Goal: Information Seeking & Learning: Learn about a topic

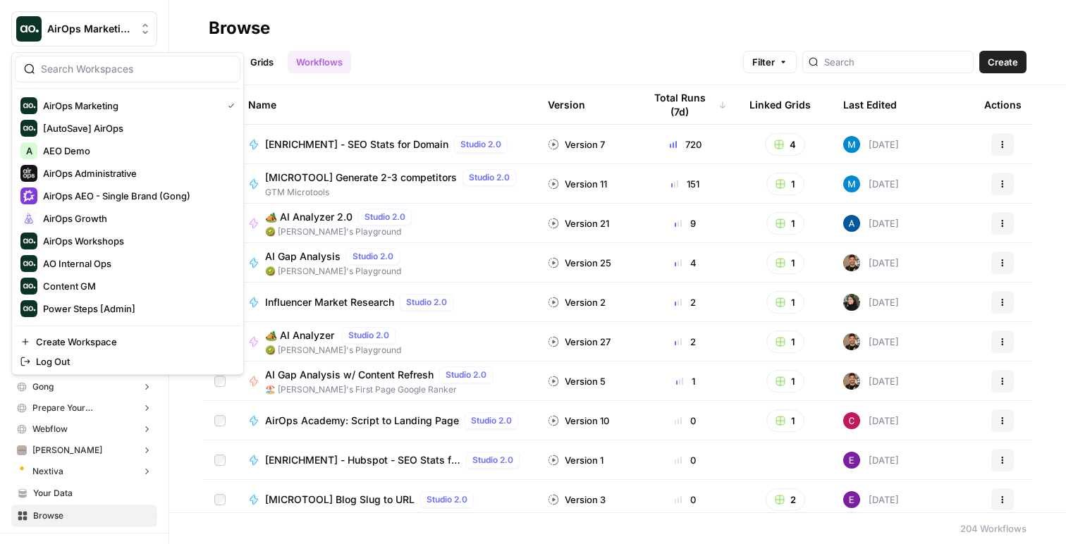
click at [99, 35] on span "AirOps Marketing" at bounding box center [89, 29] width 85 height 14
click at [133, 185] on button "AirOps AEO - Single Brand (Gong)" at bounding box center [128, 196] width 226 height 23
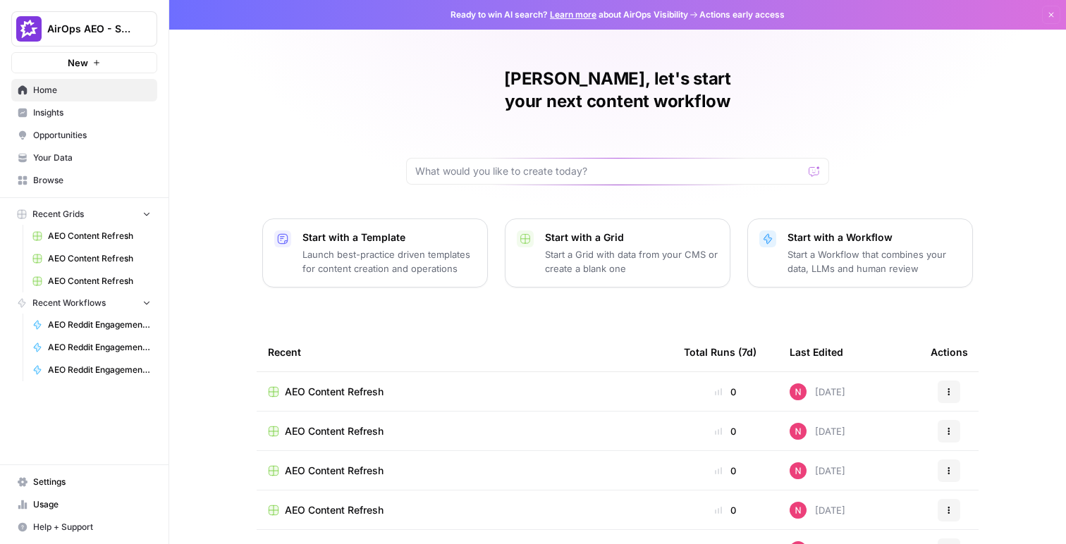
click at [83, 139] on span "Opportunities" at bounding box center [92, 135] width 118 height 13
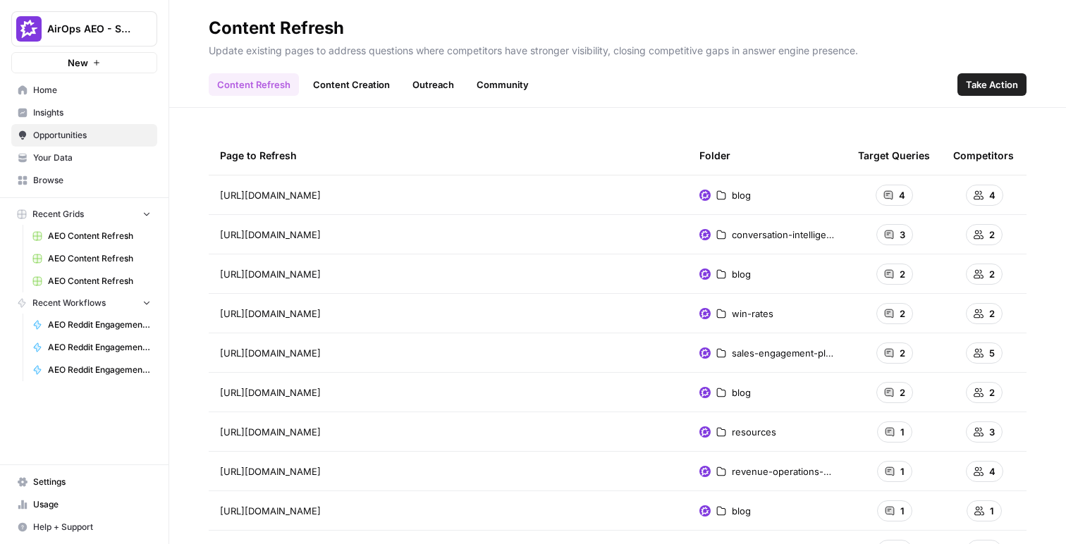
click at [61, 114] on span "Insights" at bounding box center [92, 112] width 118 height 13
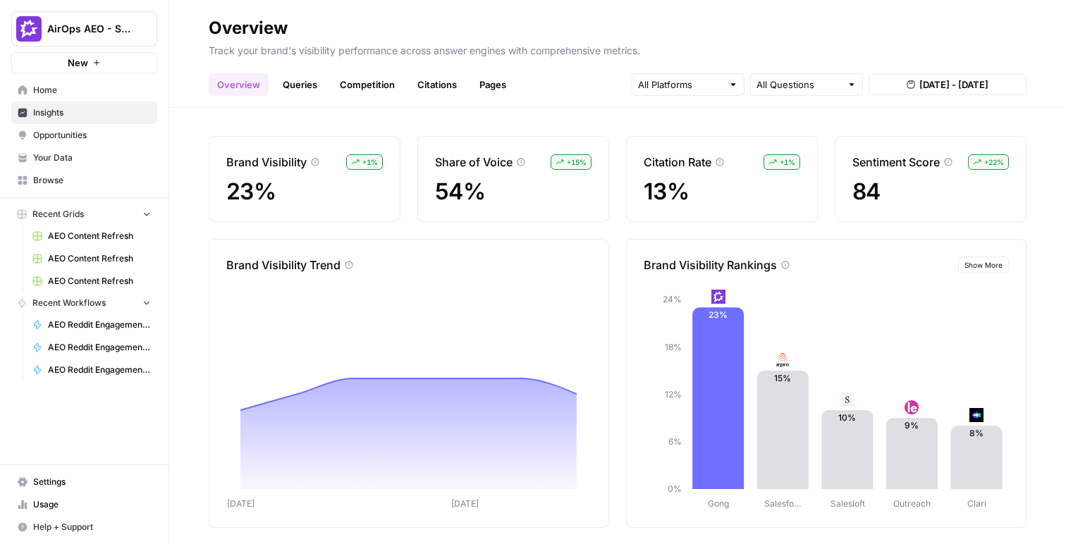
click at [288, 83] on link "Queries" at bounding box center [299, 84] width 51 height 23
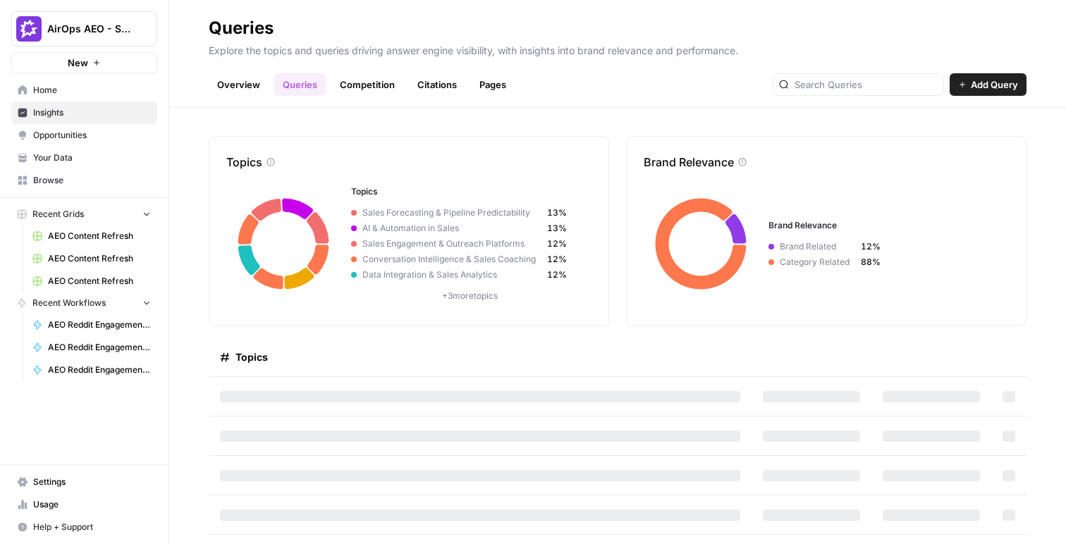
click at [971, 85] on span "Add Query" at bounding box center [994, 85] width 47 height 14
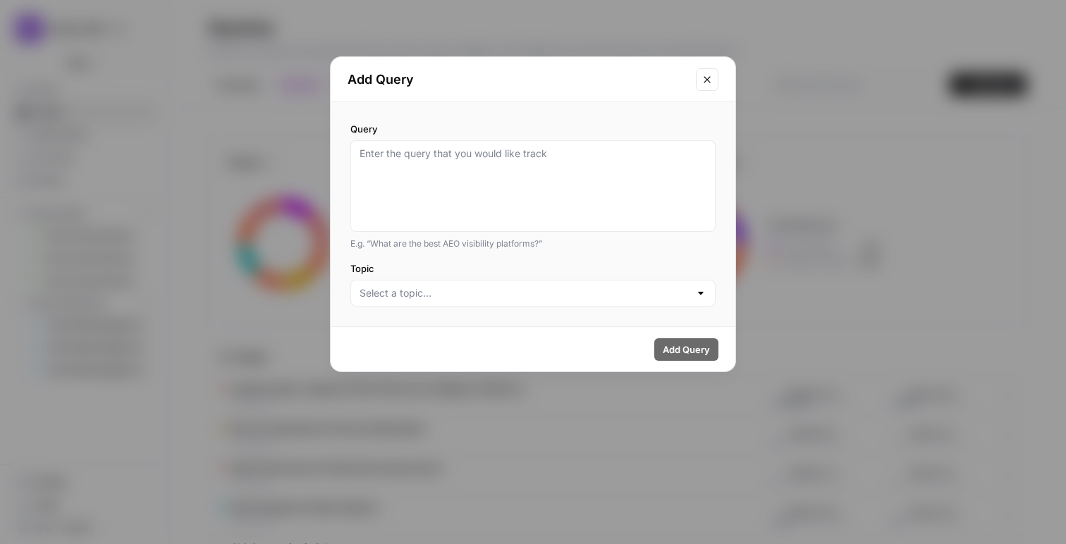
click at [775, 188] on div "Add Query Query E.g. “What are the best AEO visibility platforms?” Topic Add Qu…" at bounding box center [533, 272] width 1066 height 544
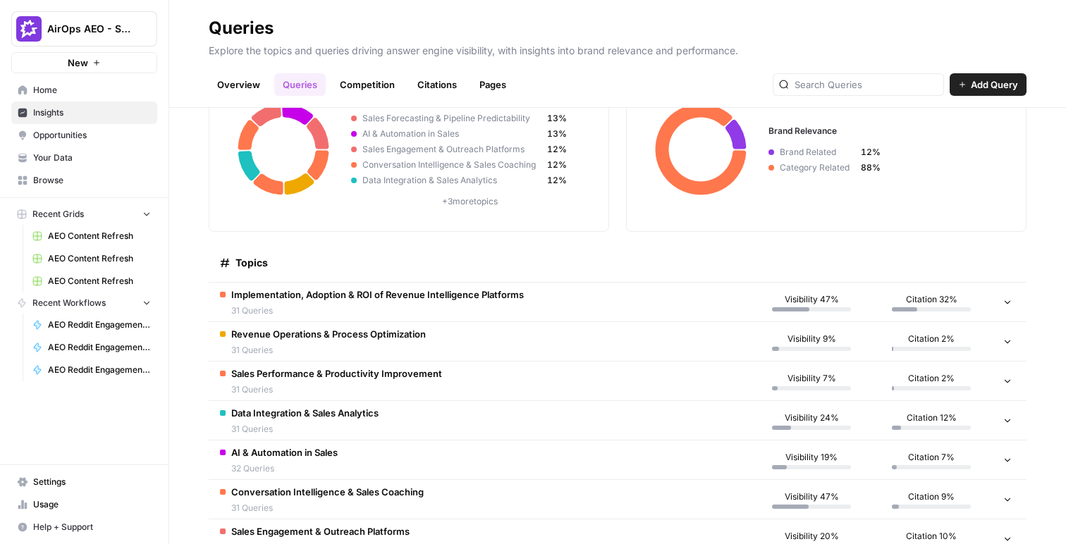
scroll to position [129, 0]
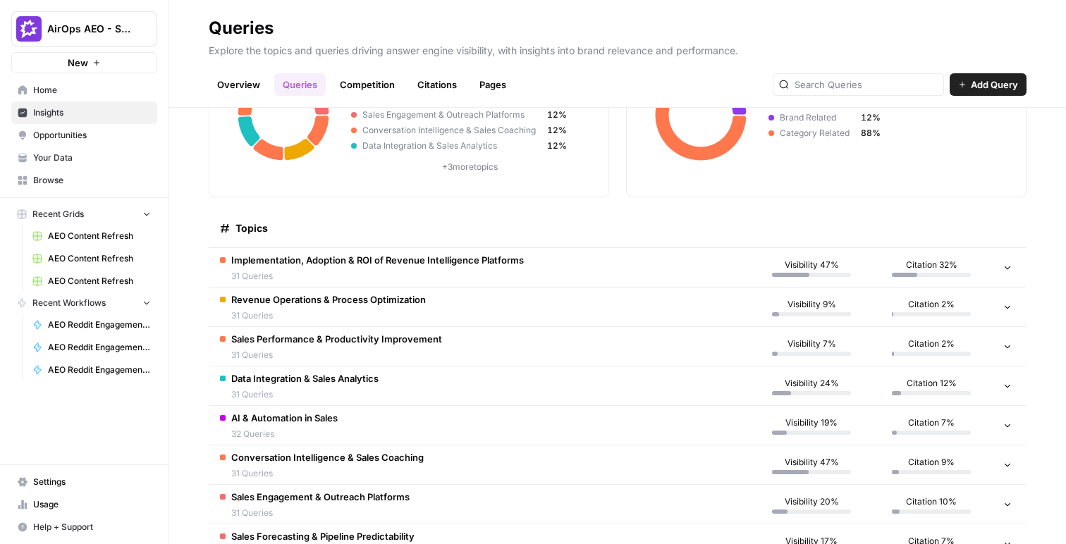
click at [248, 82] on link "Overview" at bounding box center [239, 84] width 60 height 23
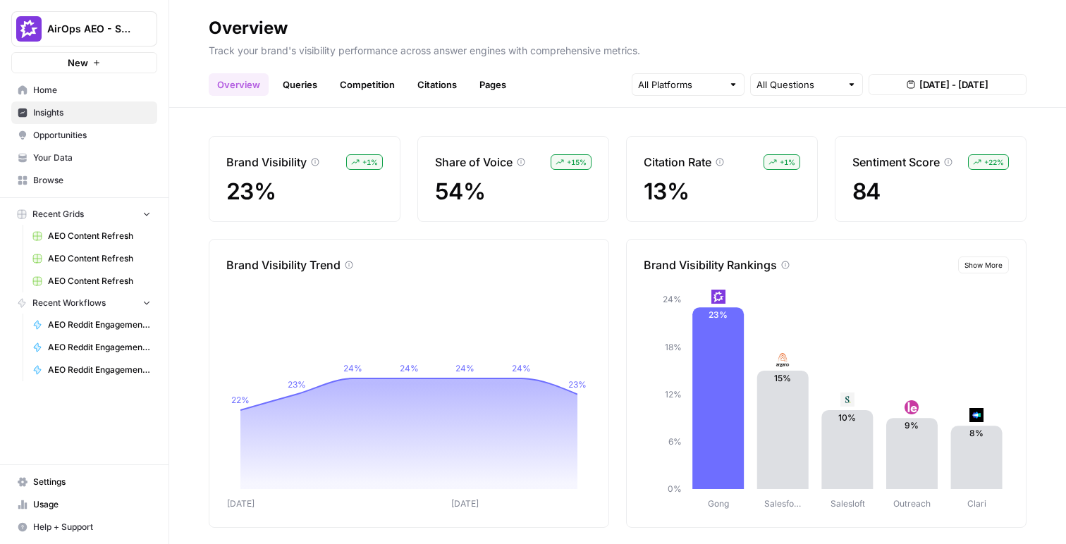
click at [290, 92] on link "Queries" at bounding box center [299, 84] width 51 height 23
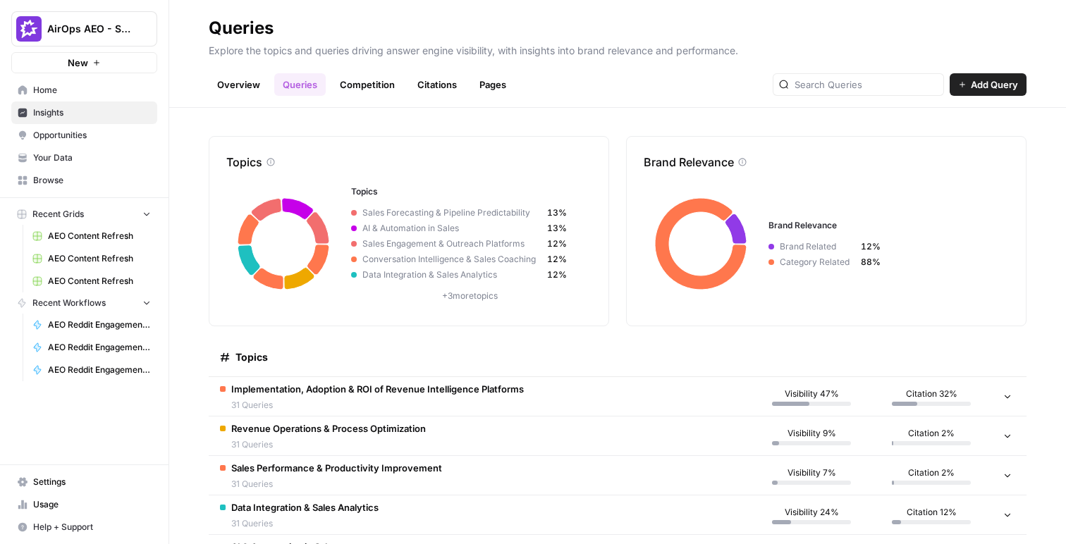
click at [1018, 87] on button "Add Query" at bounding box center [987, 84] width 77 height 23
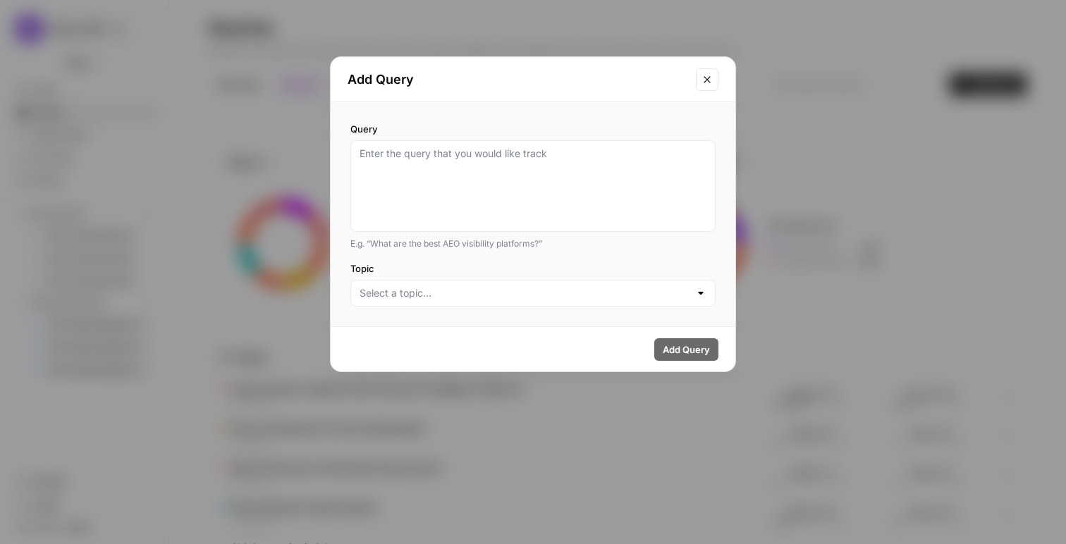
click at [920, 135] on div "Add Query Query E.g. “What are the best AEO visibility platforms?” Topic Add Qu…" at bounding box center [533, 272] width 1066 height 544
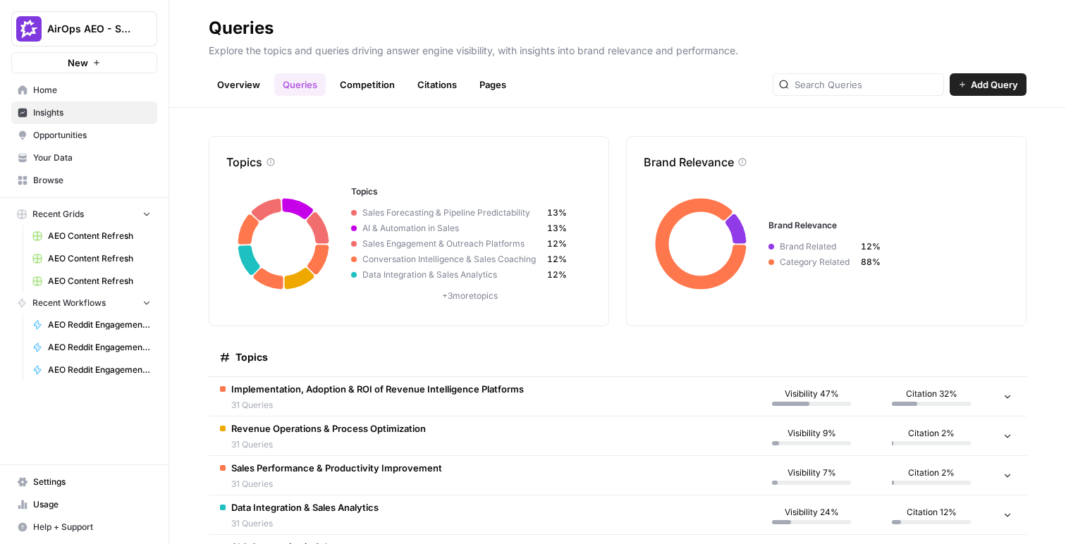
click at [252, 92] on link "Overview" at bounding box center [239, 84] width 60 height 23
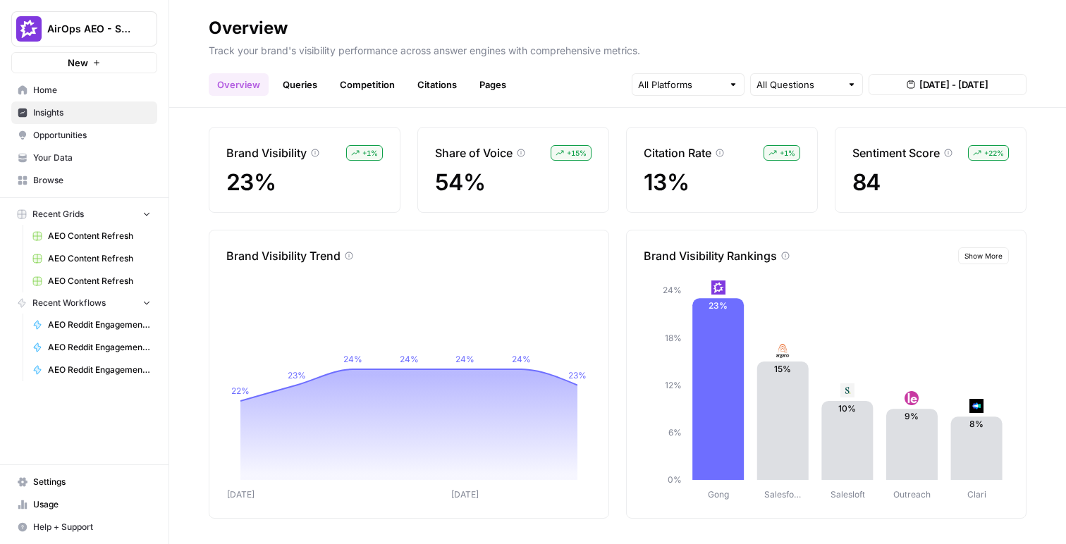
scroll to position [11, 0]
click at [317, 85] on link "Queries" at bounding box center [299, 84] width 51 height 23
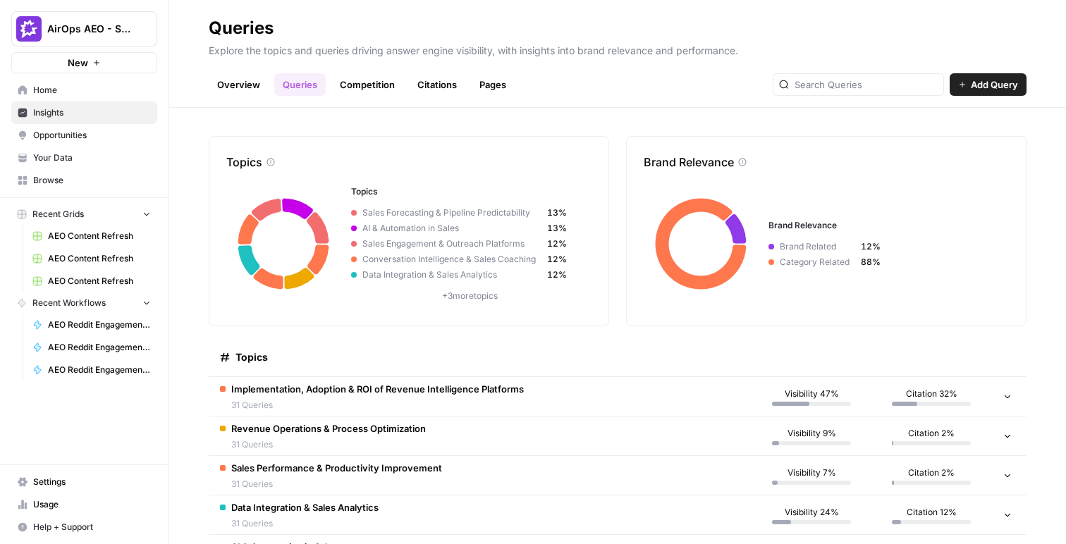
click at [994, 91] on span "Add Query" at bounding box center [994, 85] width 47 height 14
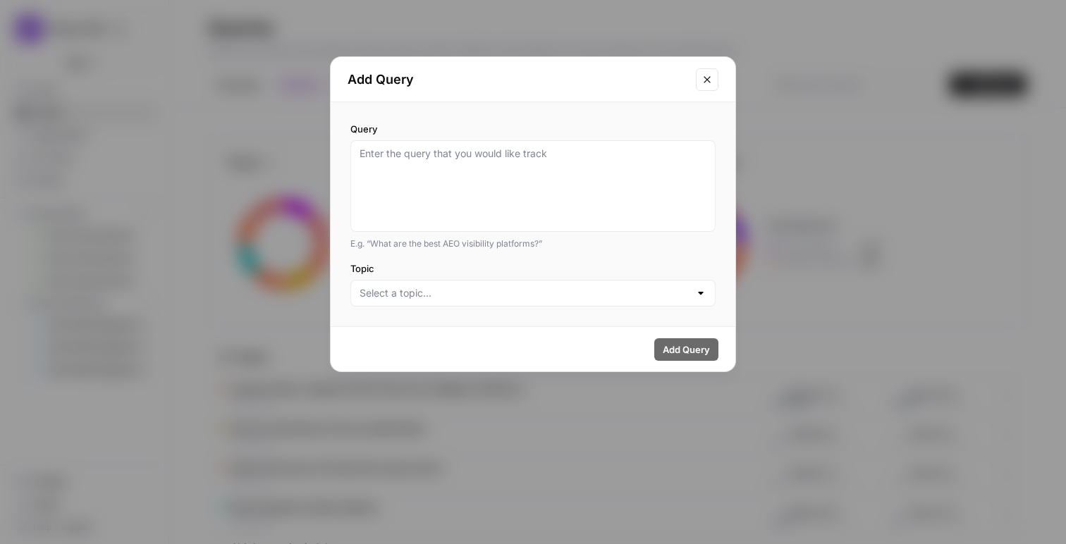
click at [985, 111] on div "Add Query Query E.g. “What are the best AEO visibility platforms?” Topic Add Qu…" at bounding box center [533, 272] width 1066 height 544
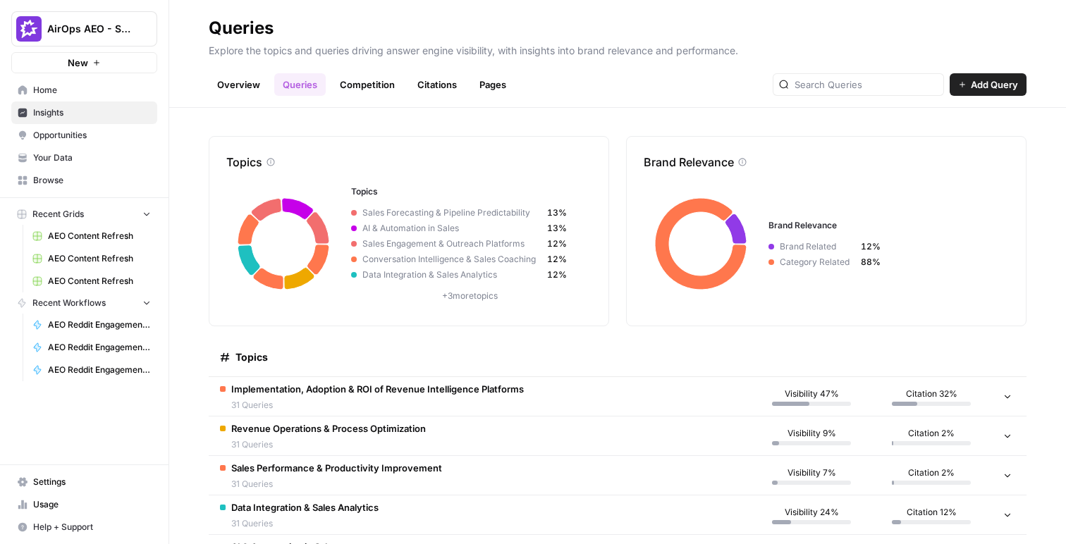
click at [989, 90] on span "Add Query" at bounding box center [994, 85] width 47 height 14
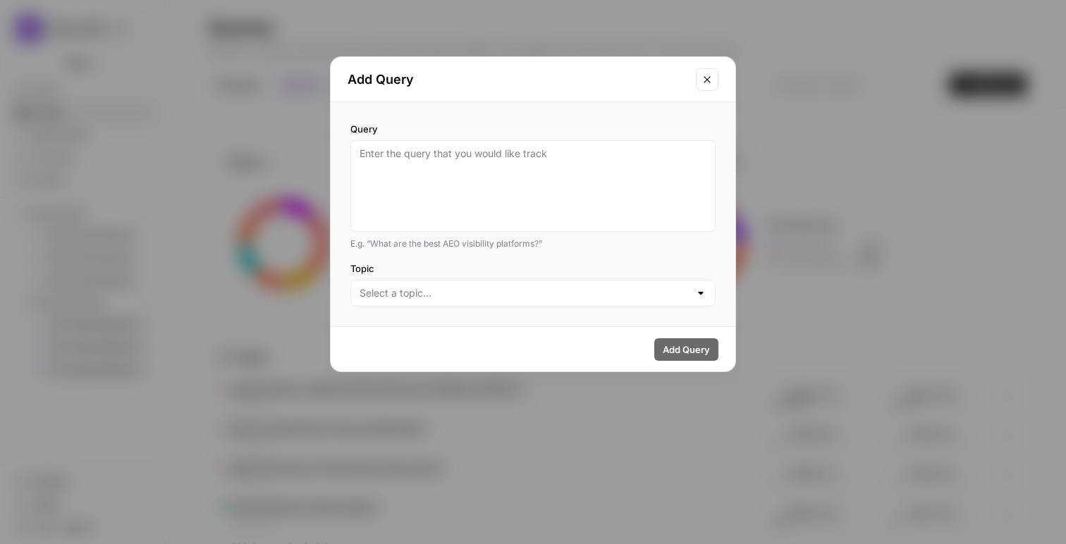
click at [983, 100] on div "Add Query Query E.g. “What are the best AEO visibility platforms?” Topic Add Qu…" at bounding box center [533, 272] width 1066 height 544
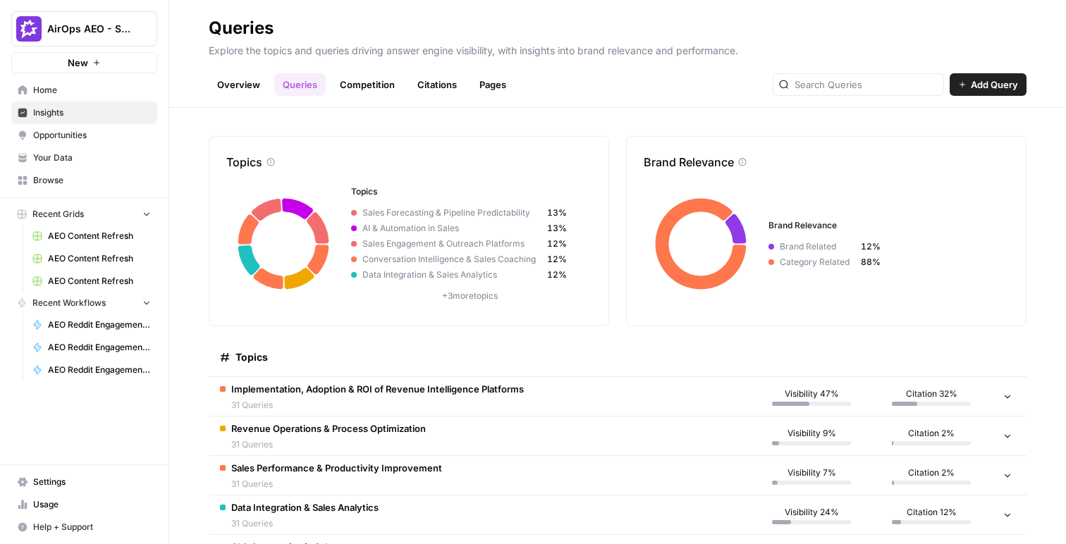
click at [240, 90] on link "Overview" at bounding box center [239, 84] width 60 height 23
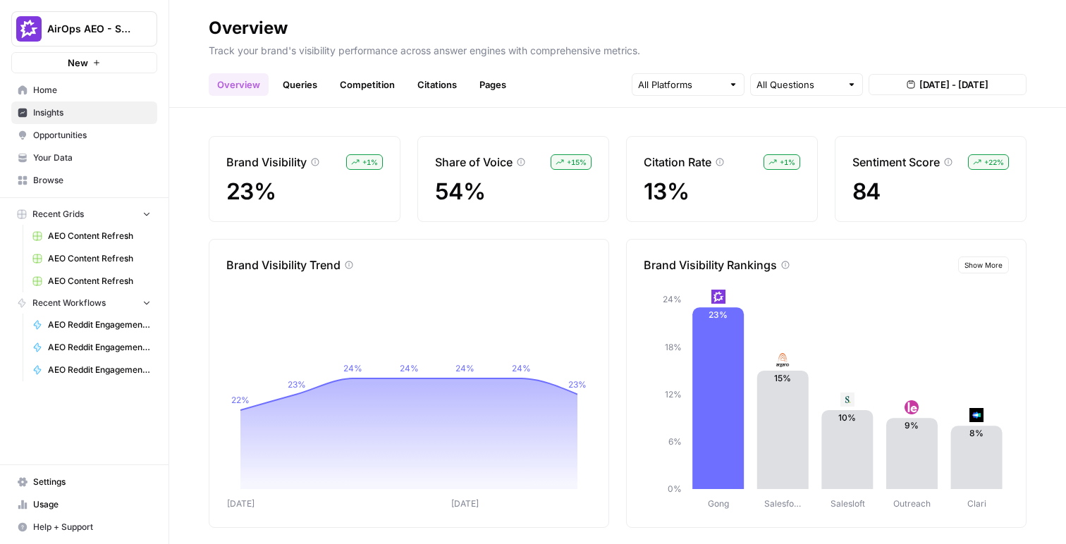
click at [92, 139] on span "Opportunities" at bounding box center [92, 135] width 118 height 13
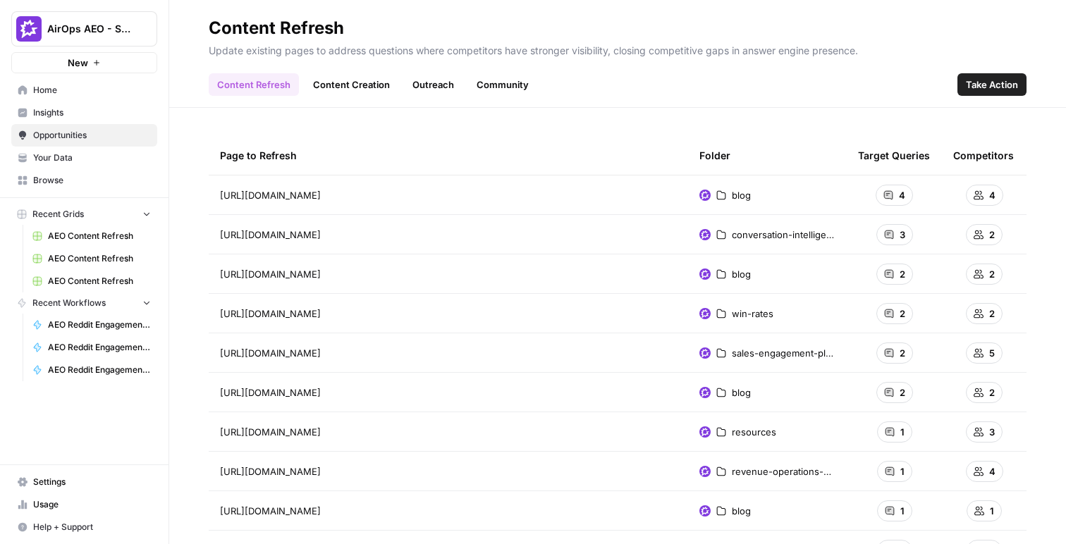
click at [71, 115] on span "Insights" at bounding box center [92, 112] width 118 height 13
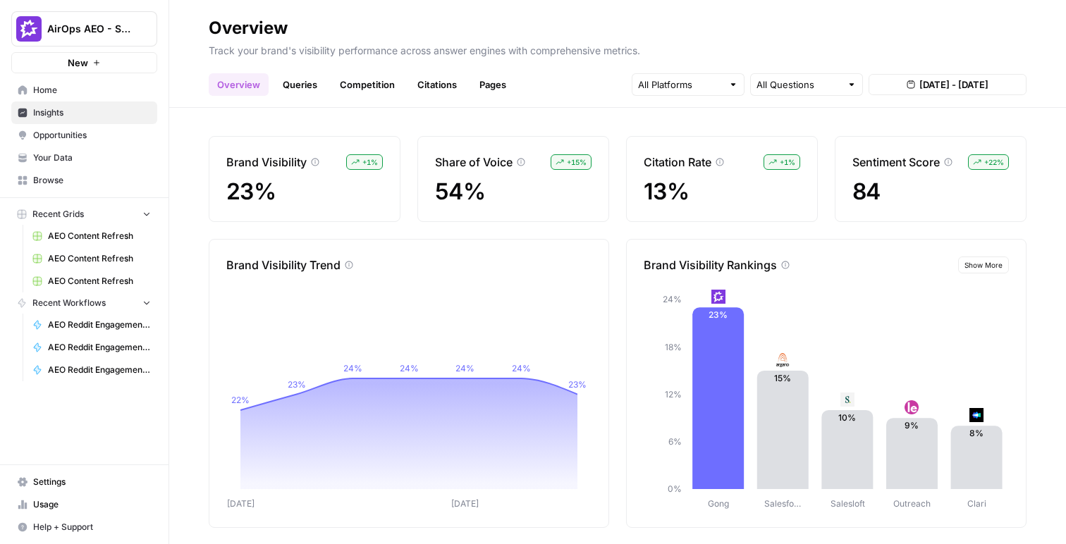
click at [75, 133] on span "Opportunities" at bounding box center [92, 135] width 118 height 13
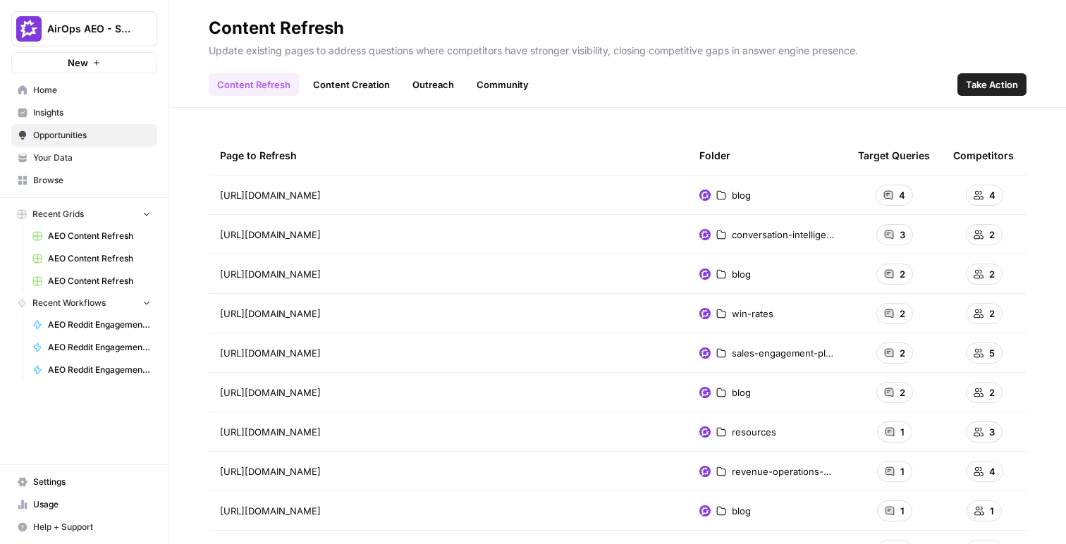
click at [54, 91] on span "Home" at bounding box center [92, 90] width 118 height 13
